Goal: Task Accomplishment & Management: Use online tool/utility

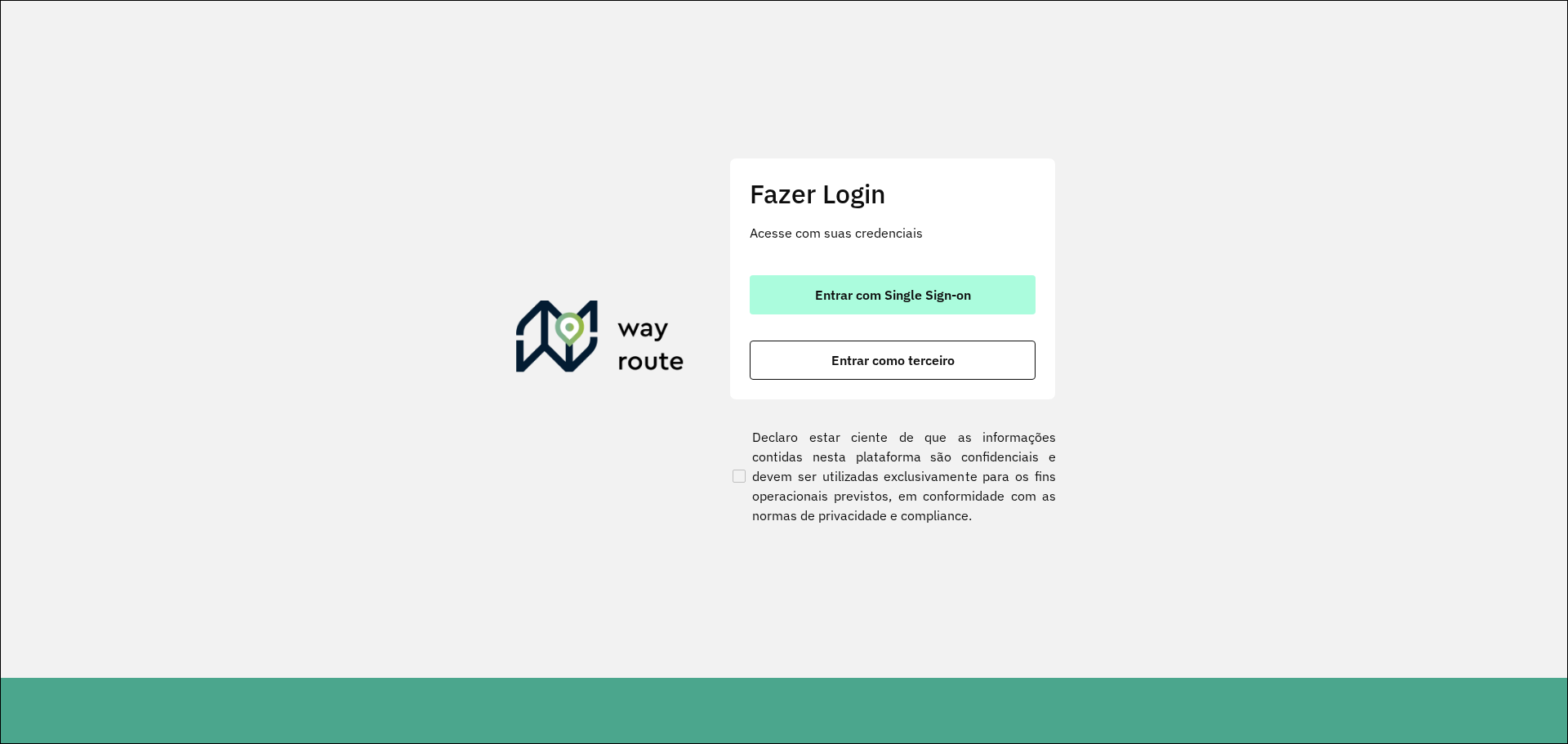
click at [864, 303] on button "Entrar com Single Sign-on" at bounding box center [893, 295] width 286 height 39
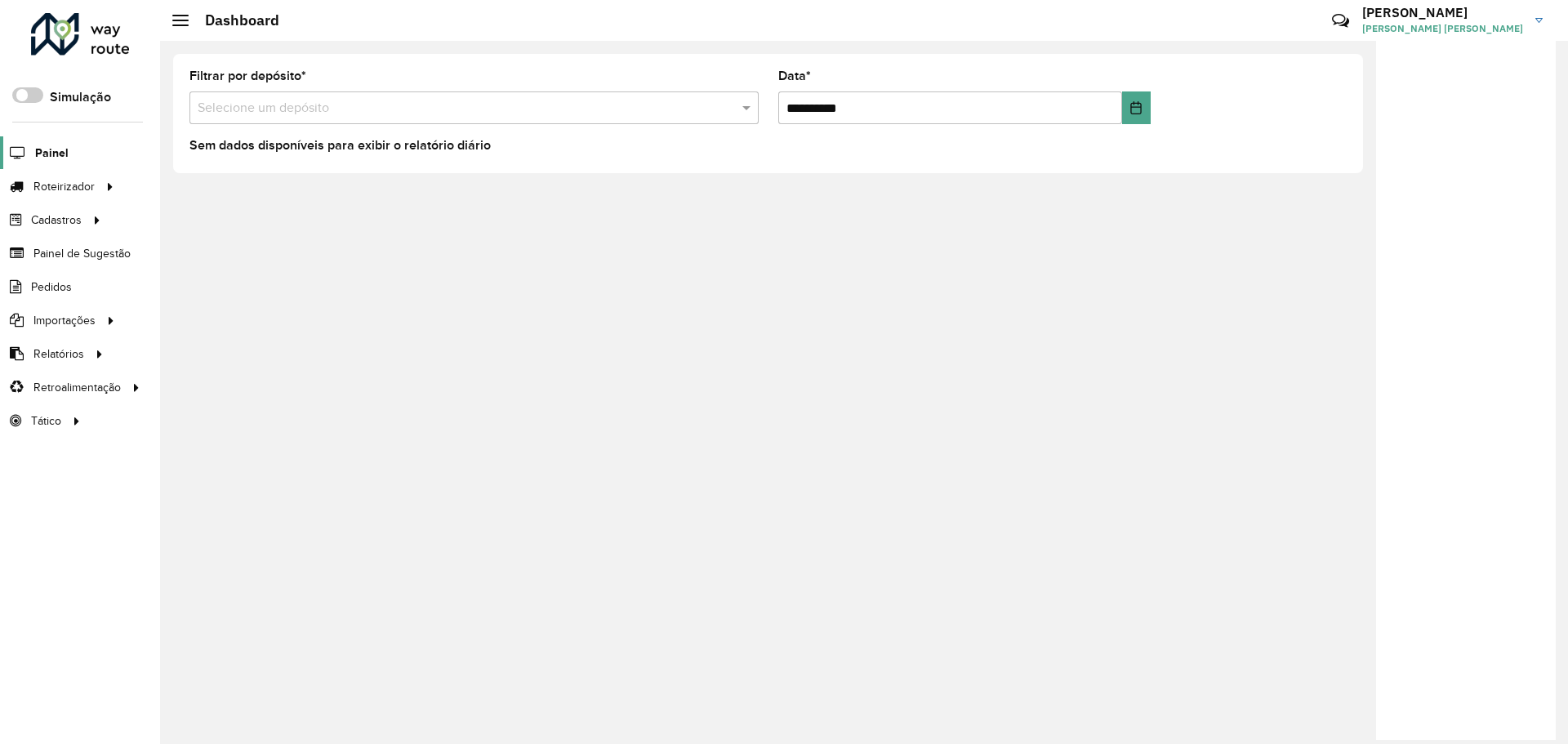
click at [49, 149] on span "Painel" at bounding box center [52, 153] width 34 height 17
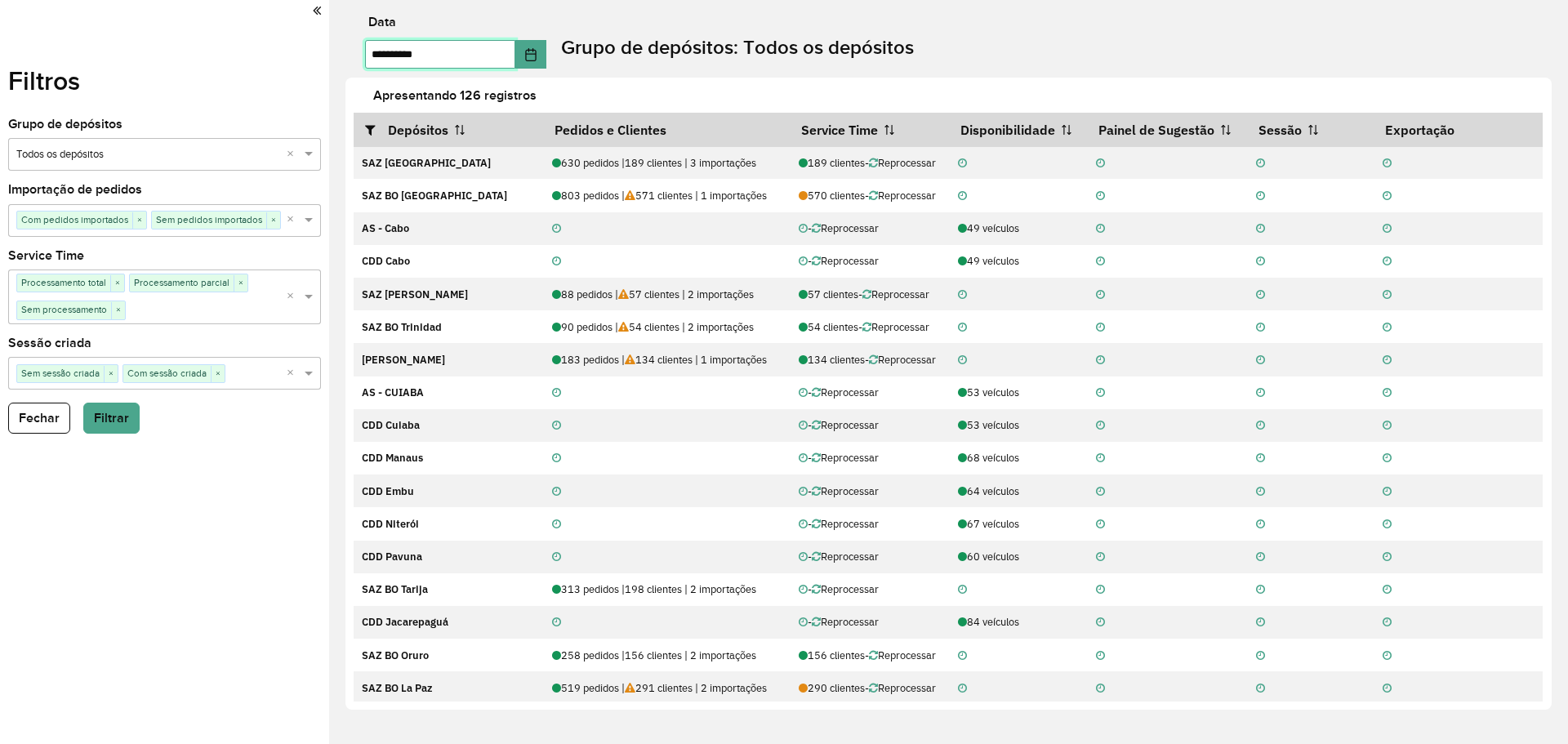
click at [467, 67] on input "**********" at bounding box center [439, 54] width 150 height 29
click at [537, 54] on button "Choose Date" at bounding box center [531, 54] width 31 height 29
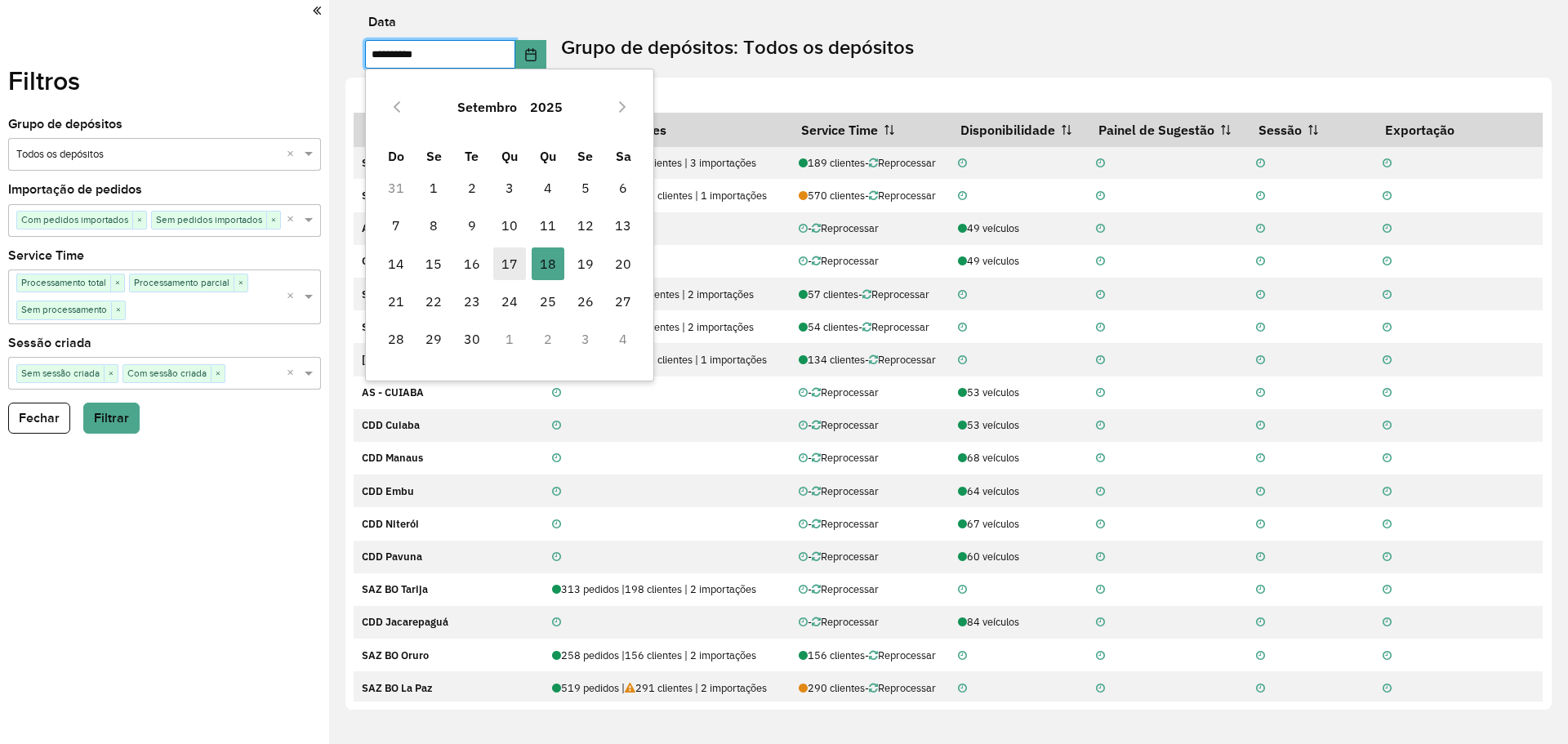
click at [504, 260] on span "17" at bounding box center [510, 264] width 33 height 33
type input "**********"
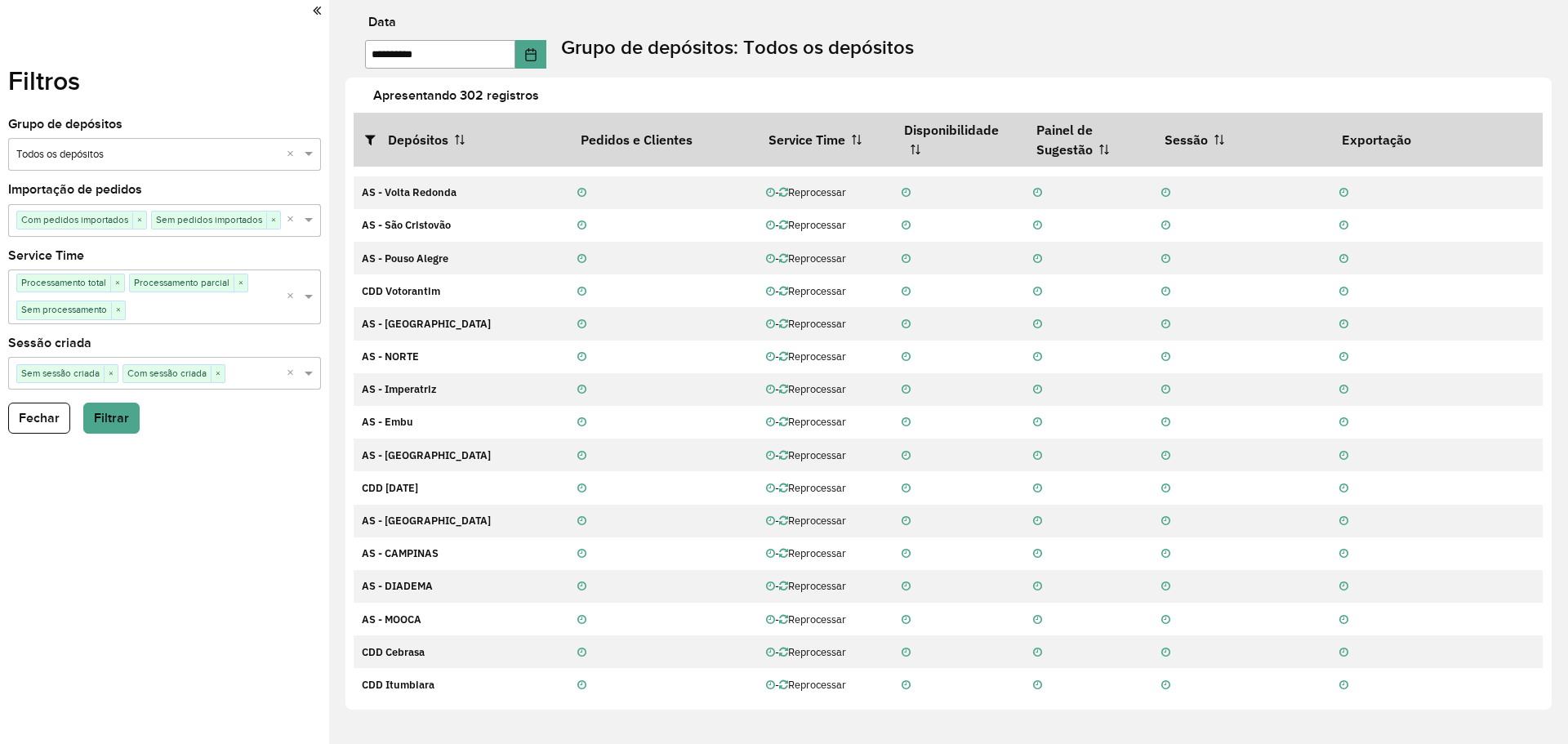
scroll to position [705, 0]
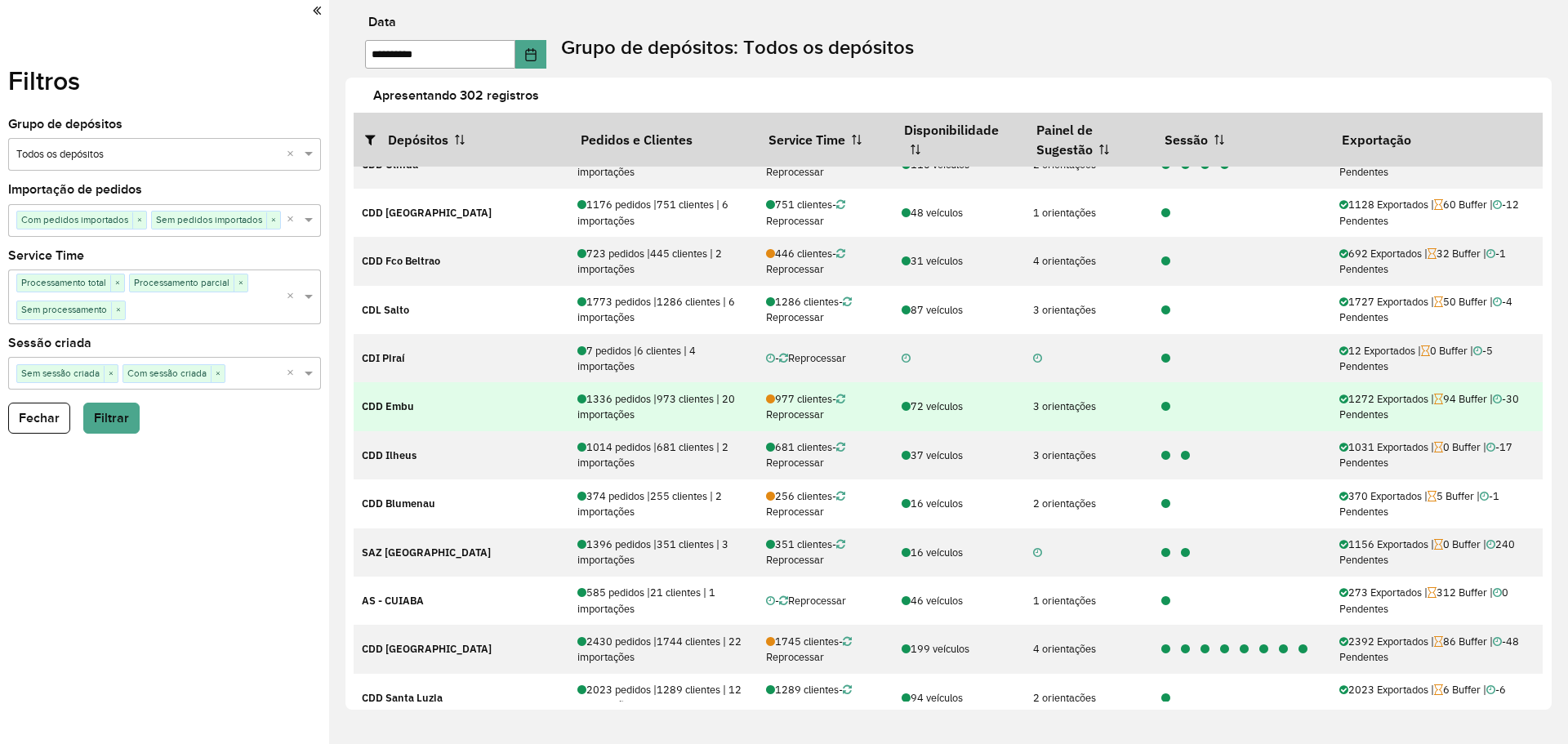
click at [1161, 406] on icon at bounding box center [1166, 406] width 9 height 11
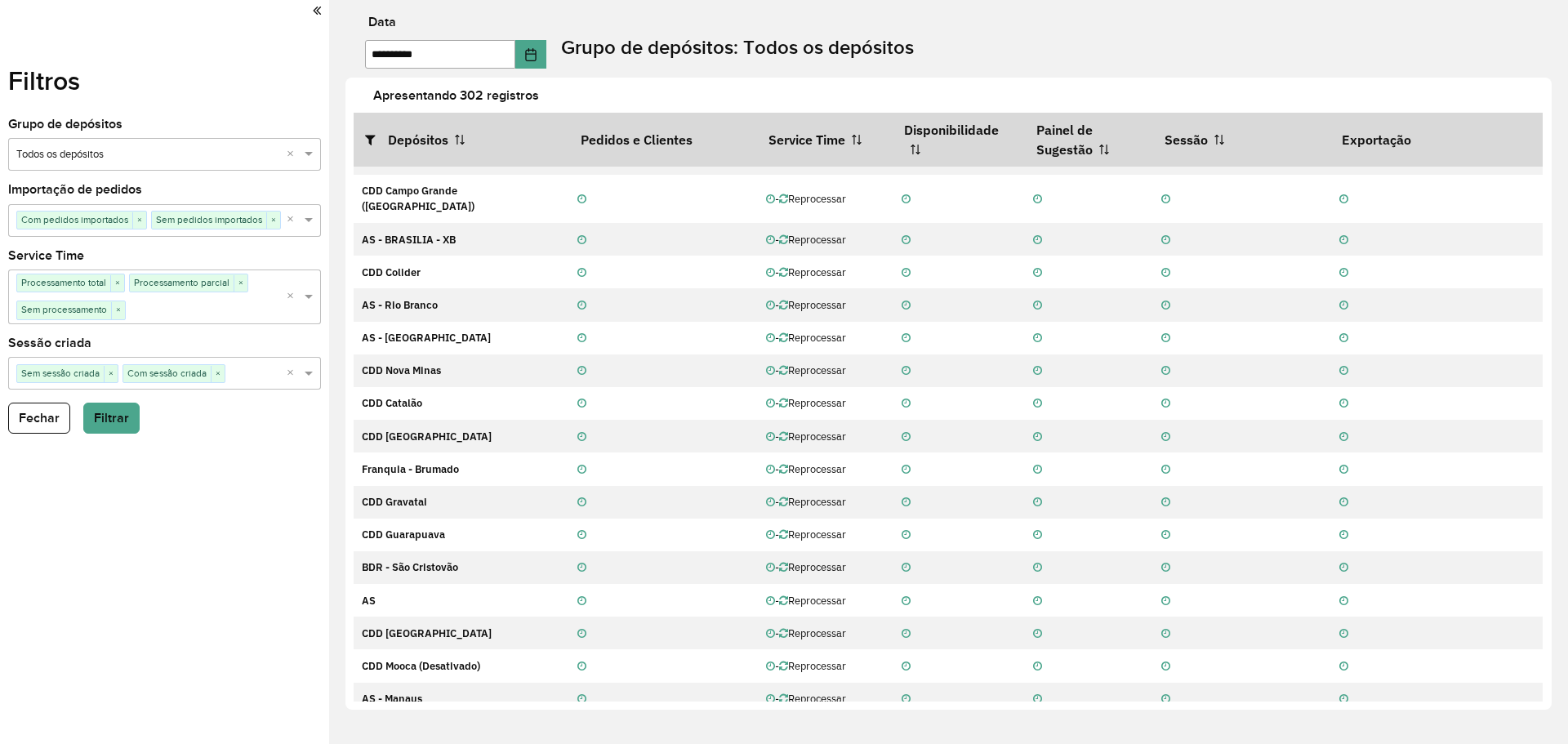
scroll to position [0, 0]
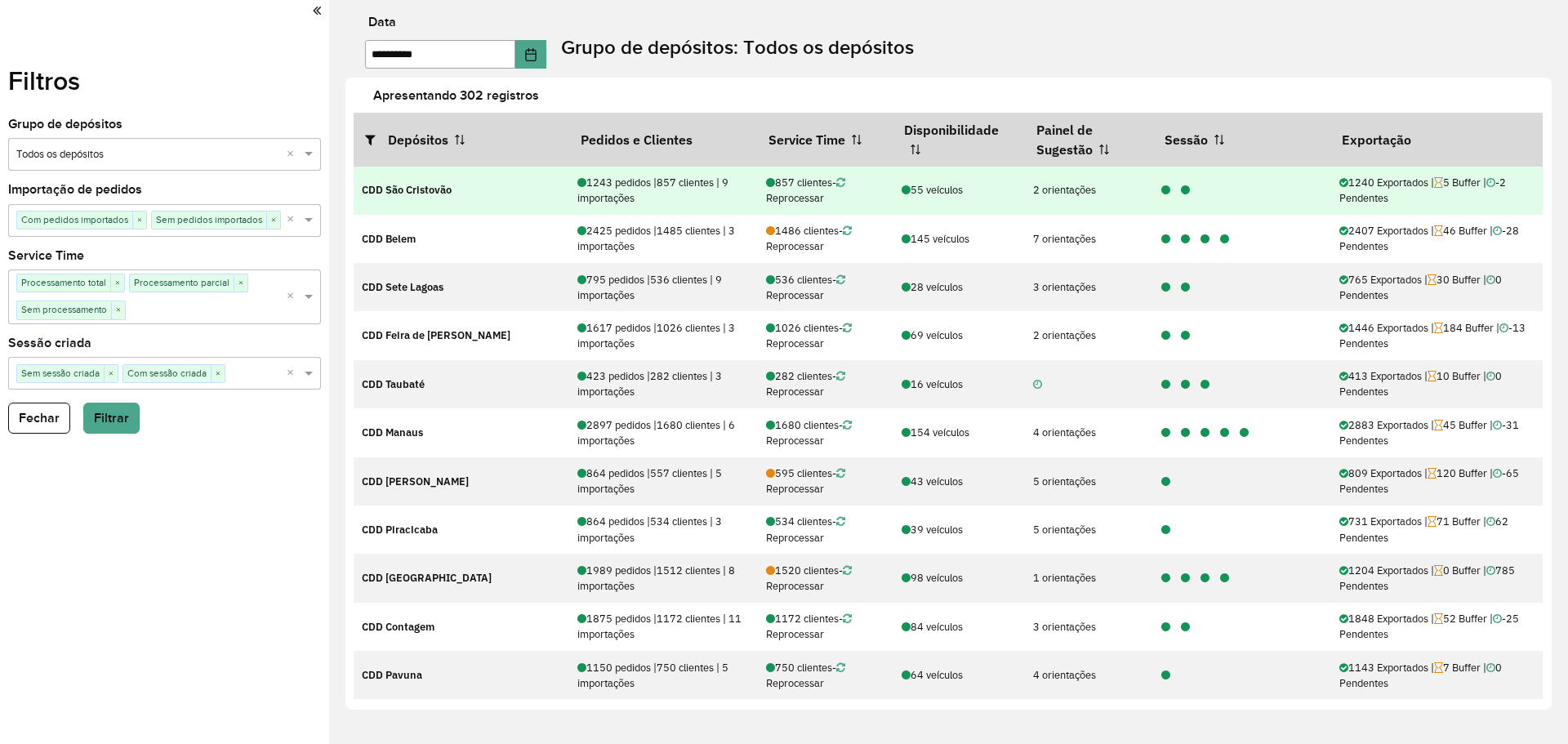
click at [1180, 192] on div at bounding box center [1181, 190] width 20 height 16
click at [1181, 191] on icon at bounding box center [1185, 191] width 9 height 11
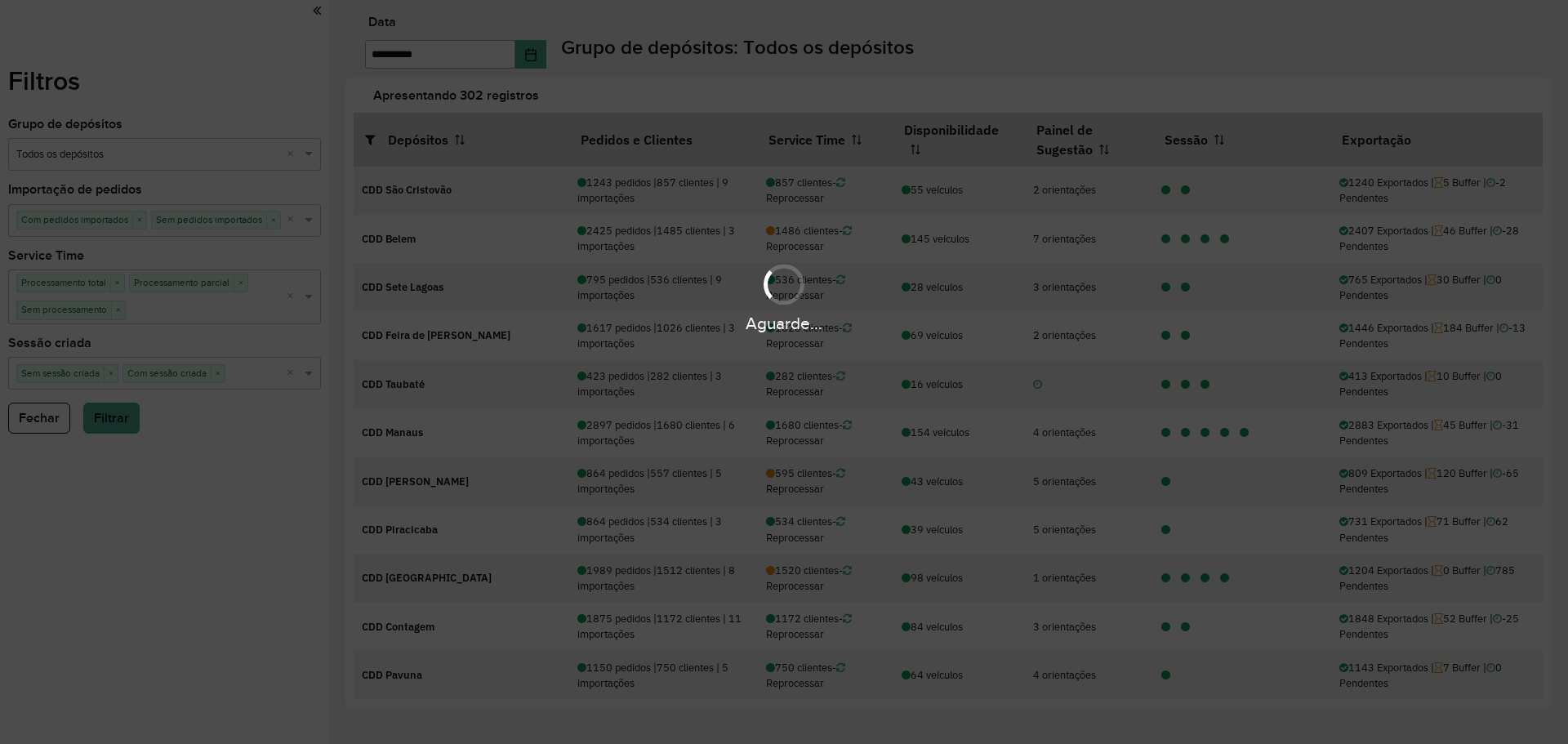
scroll to position [365, 0]
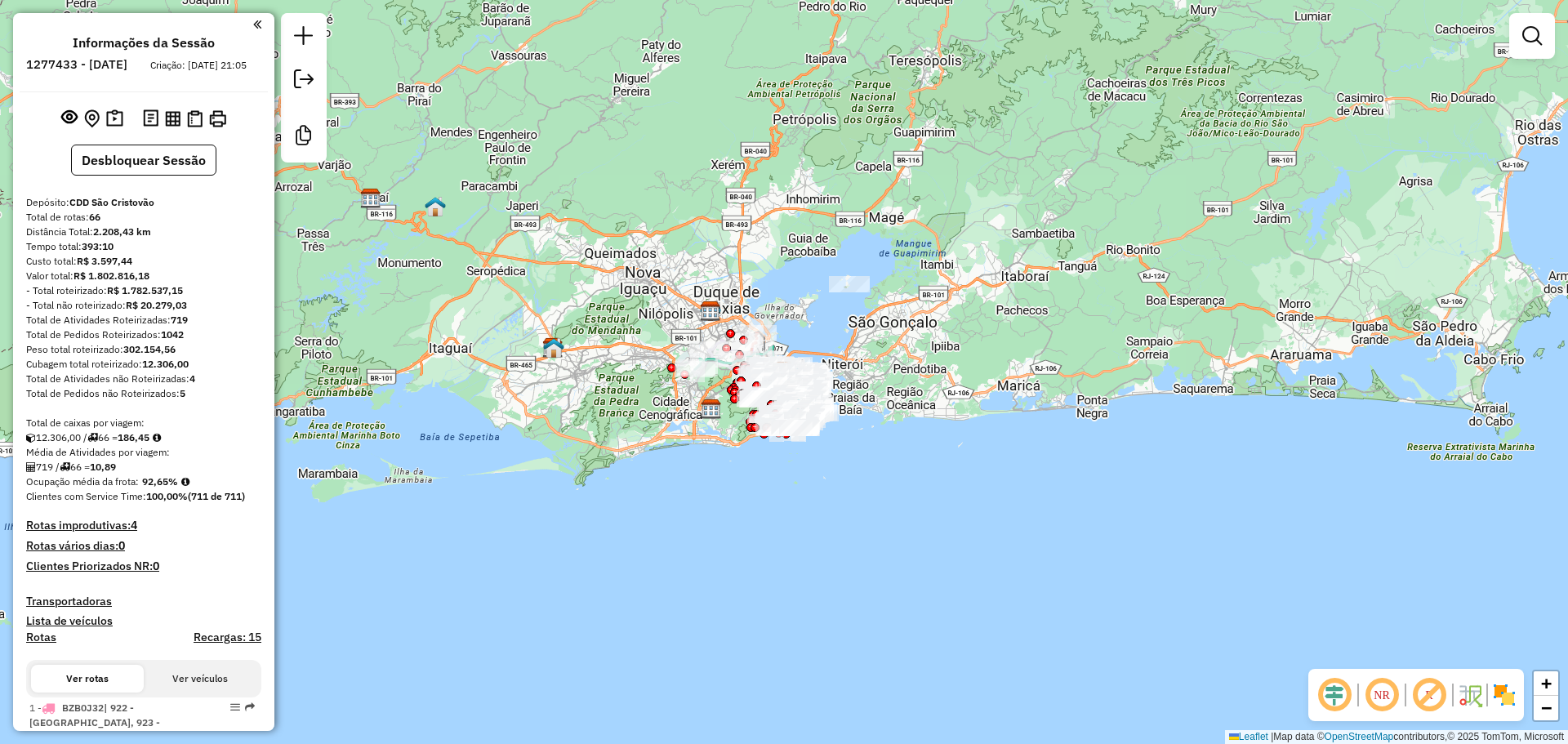
scroll to position [163, 0]
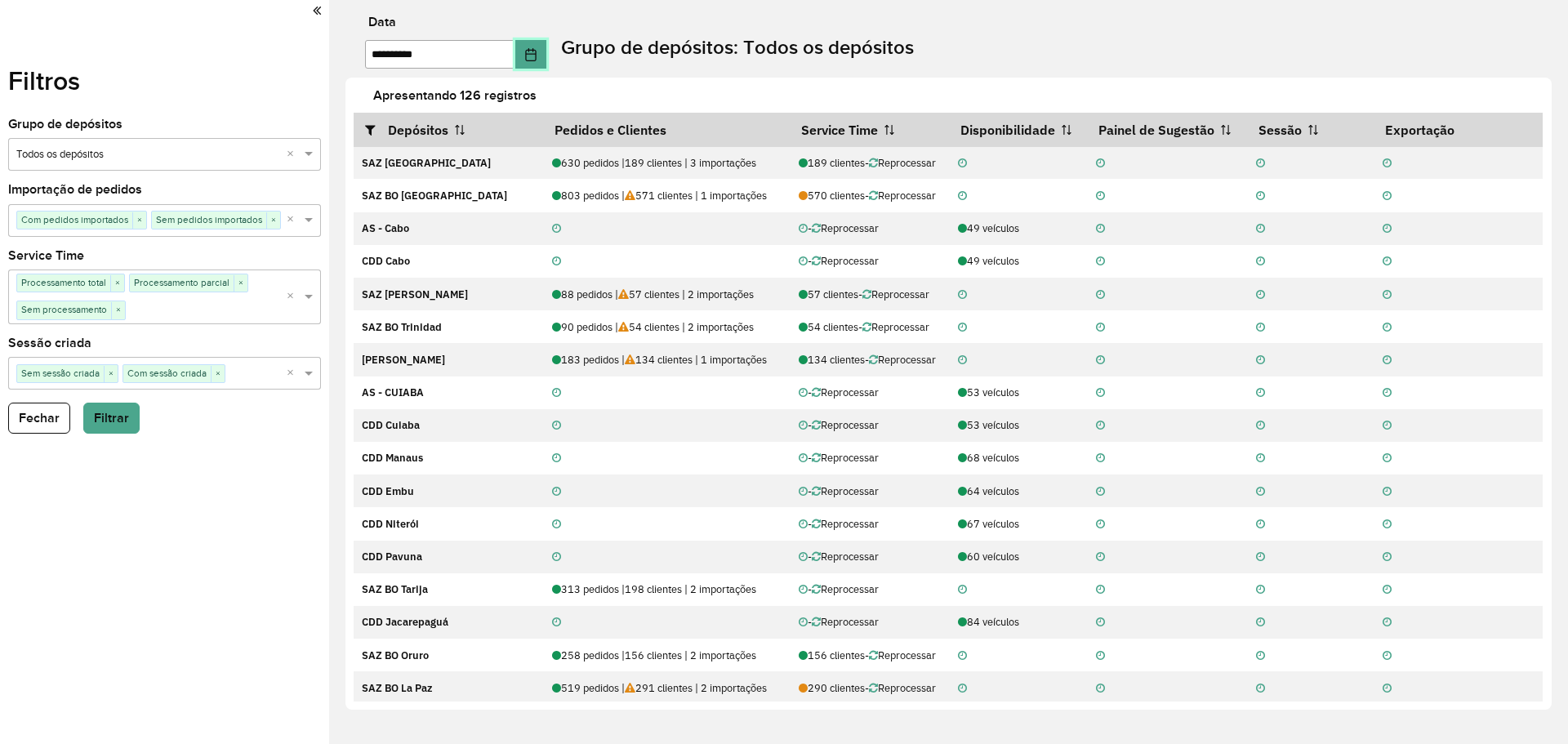
click at [546, 57] on button "Choose Date" at bounding box center [531, 54] width 31 height 29
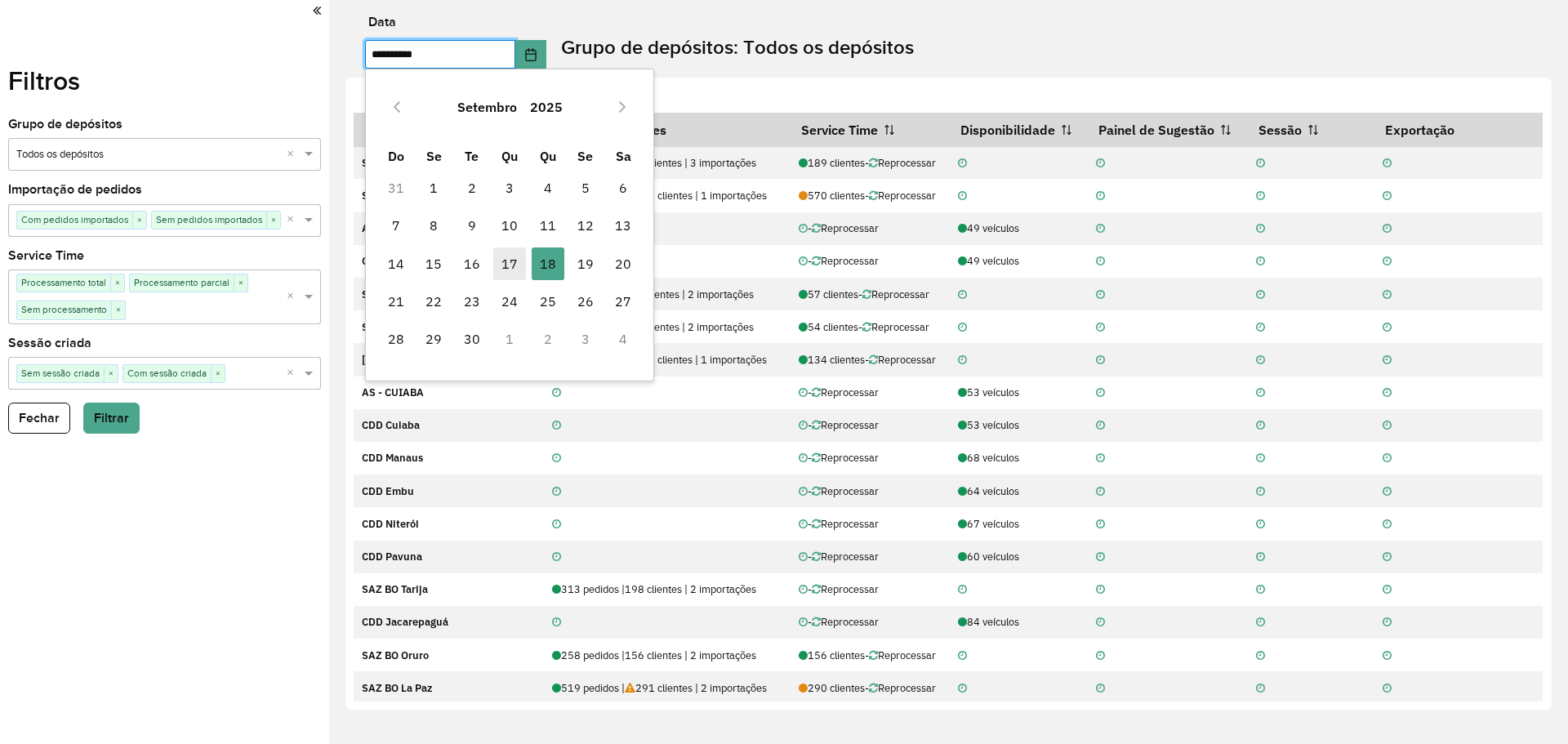
click at [508, 257] on span "17" at bounding box center [510, 264] width 33 height 33
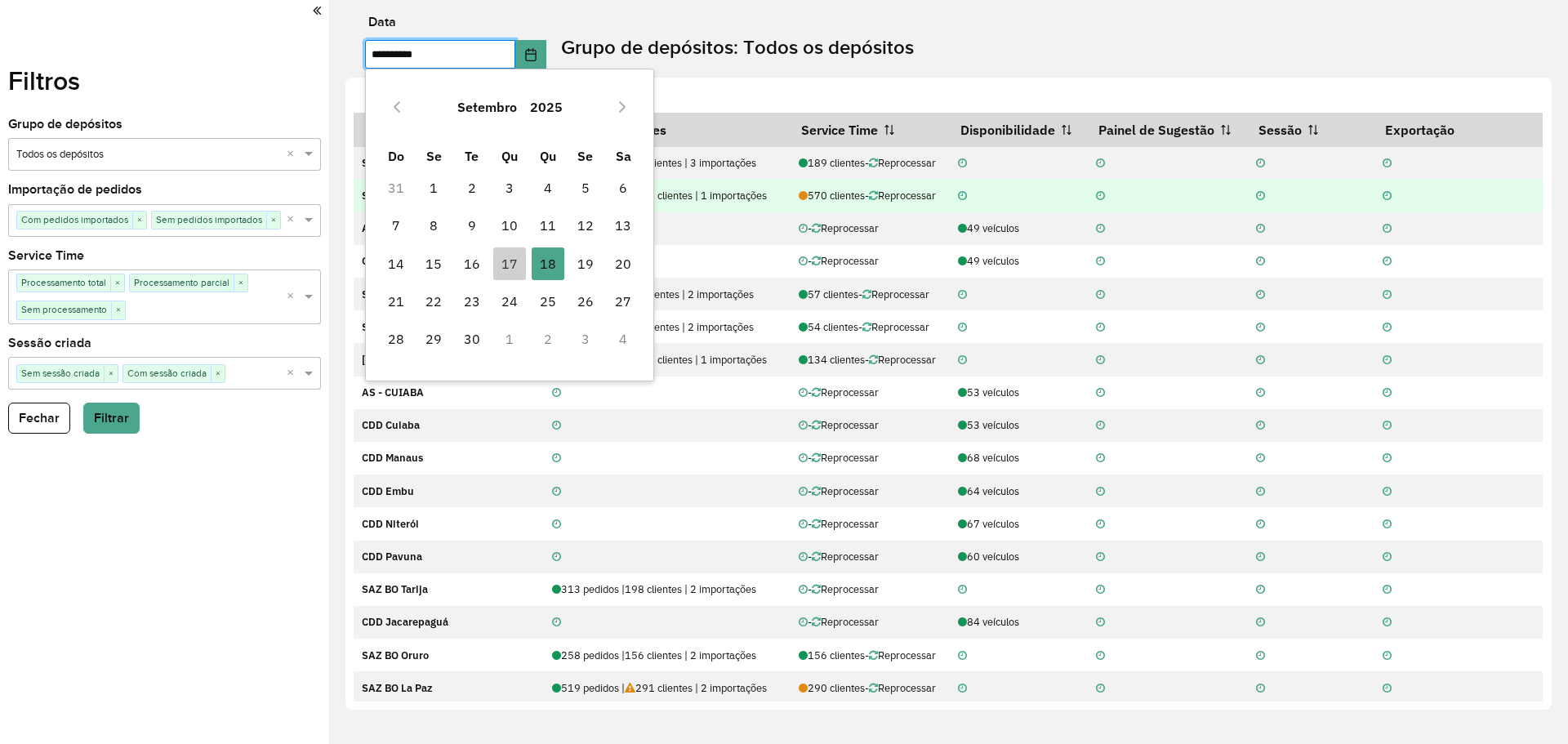
type input "**********"
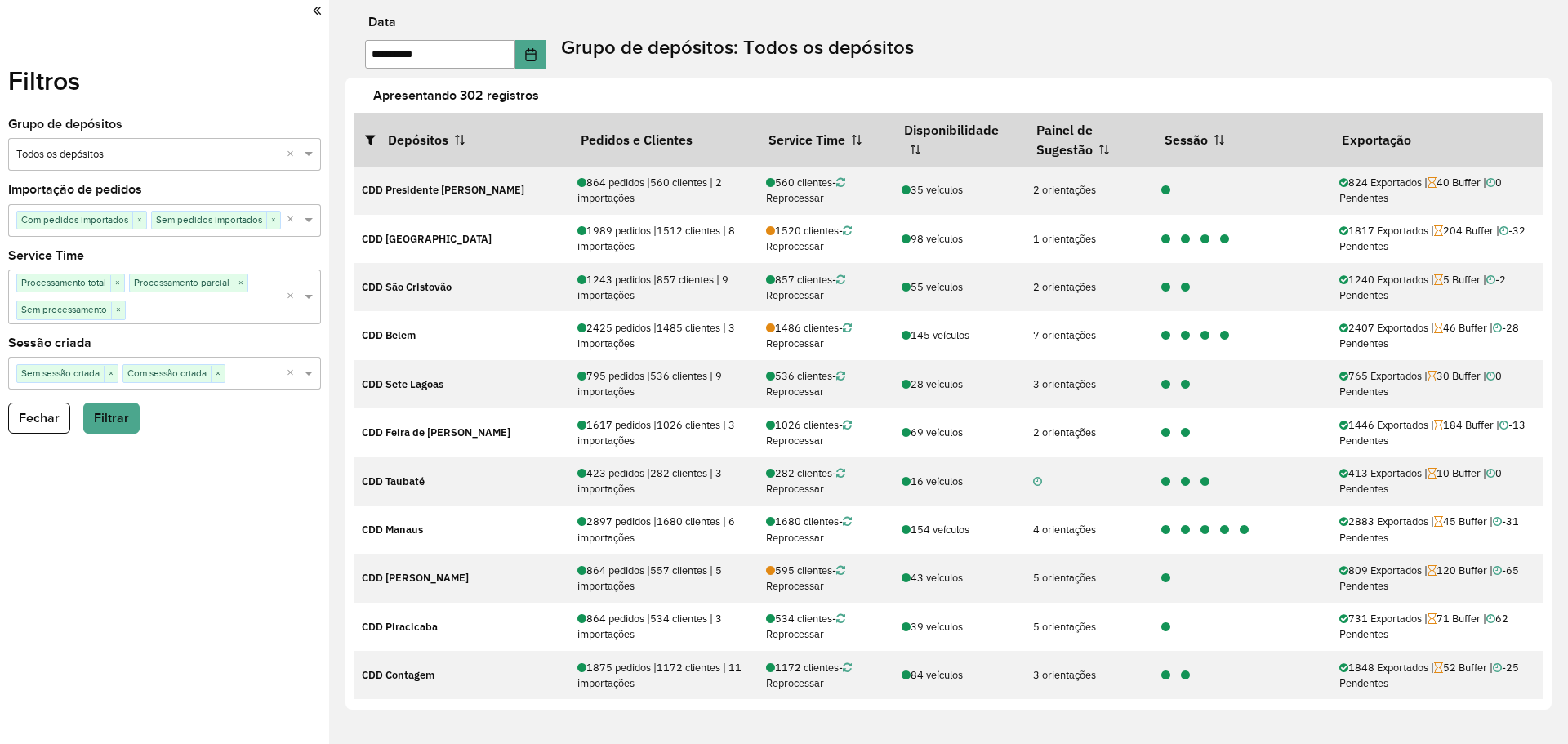
scroll to position [2450, 0]
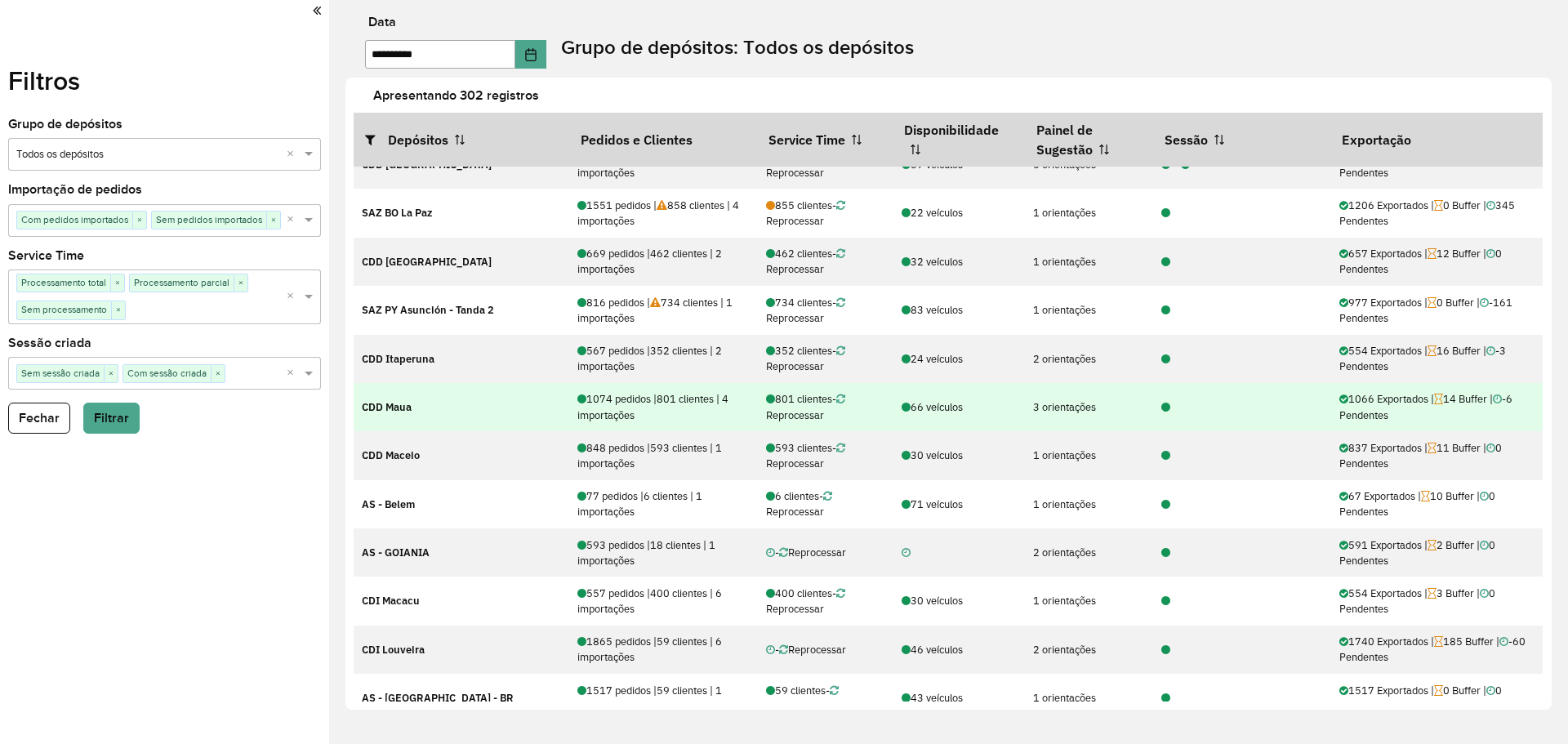
click at [1161, 406] on icon at bounding box center [1166, 407] width 9 height 11
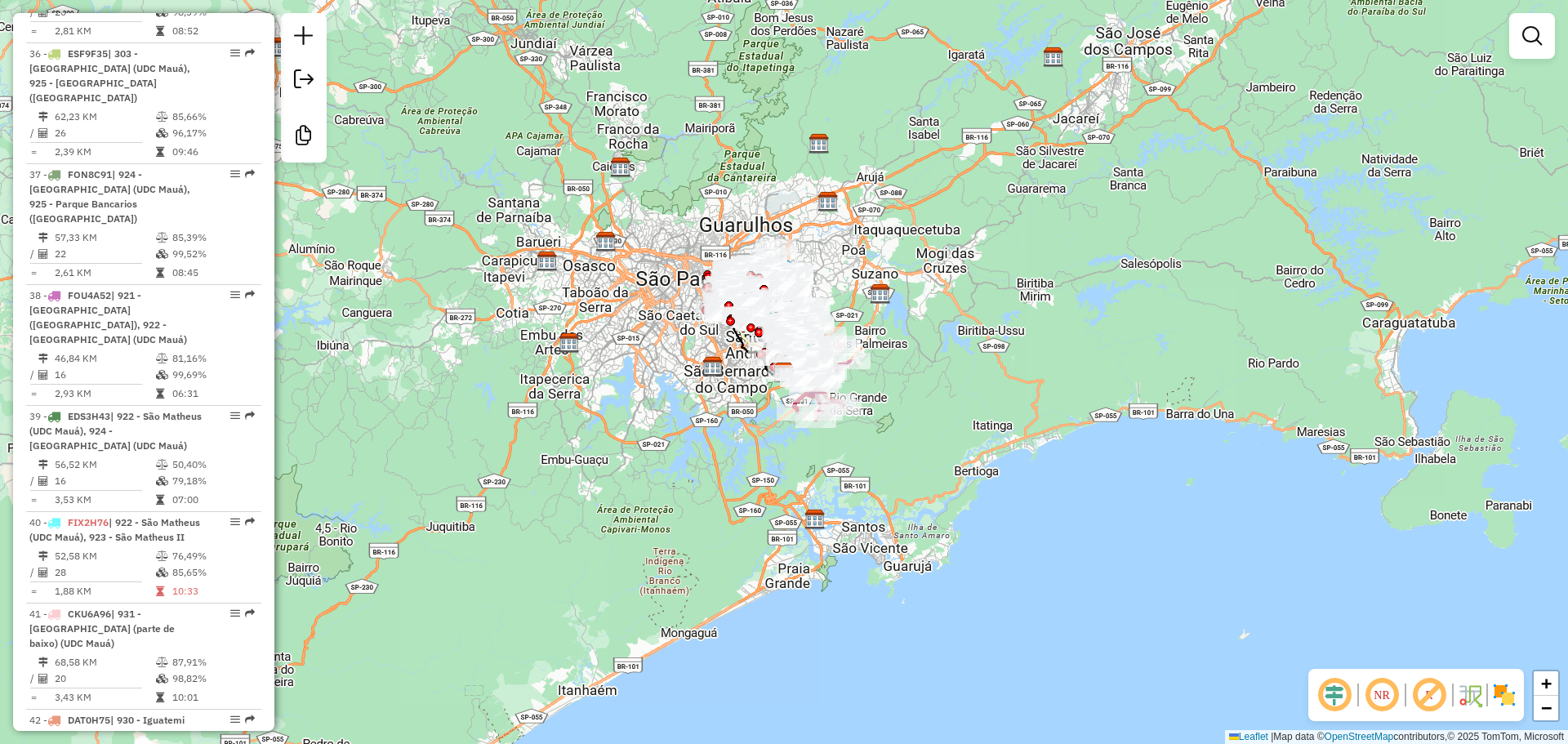
scroll to position [5471, 0]
